Goal: Check status: Check status

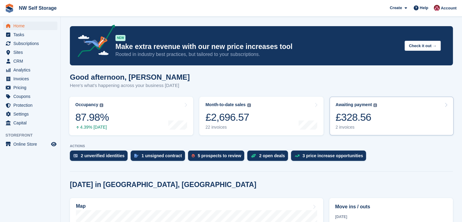
click at [354, 125] on div "2 invoices" at bounding box center [356, 126] width 42 height 5
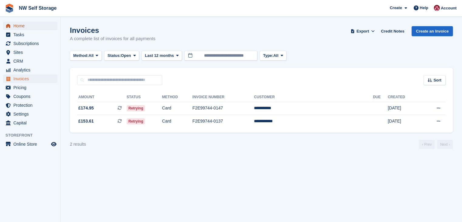
click at [17, 25] on span "Home" at bounding box center [31, 26] width 36 height 8
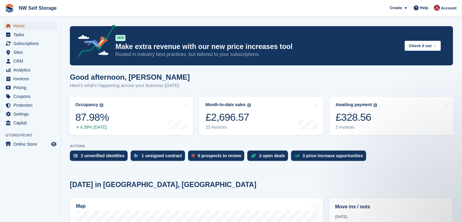
click at [19, 24] on span "Home" at bounding box center [31, 26] width 36 height 8
